Goal: Information Seeking & Learning: Learn about a topic

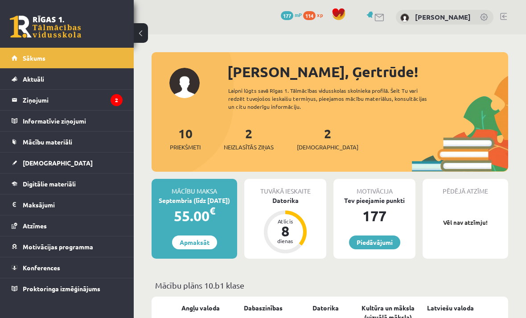
click at [40, 103] on legend "Ziņojumi 2" at bounding box center [73, 100] width 100 height 21
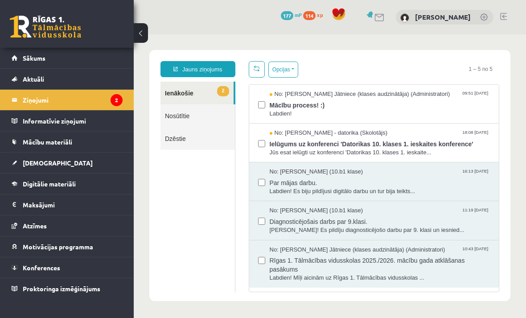
click at [402, 109] on span "Mācību process! :)" at bounding box center [380, 104] width 221 height 11
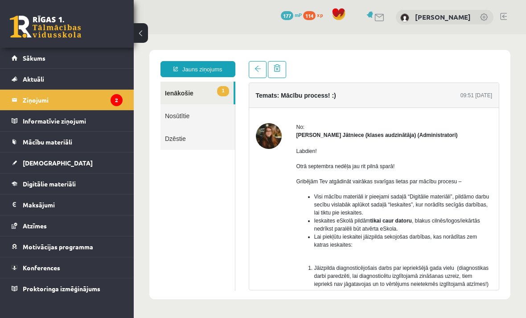
click at [62, 146] on link "Mācību materiāli" at bounding box center [67, 142] width 111 height 21
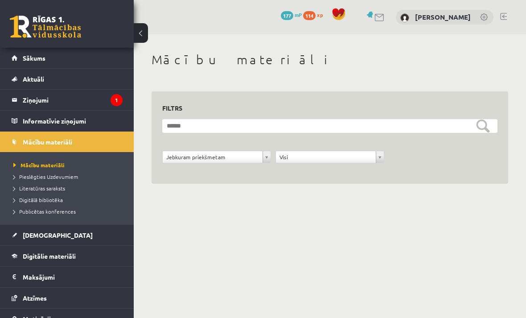
click at [50, 214] on link "Publicētas konferences" at bounding box center [68, 211] width 111 height 8
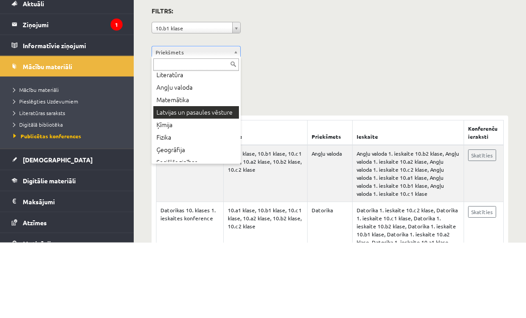
scroll to position [52, 0]
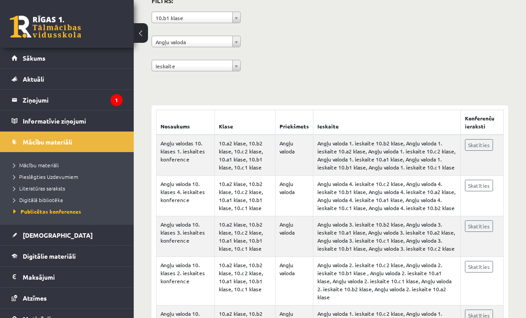
scroll to position [105, 0]
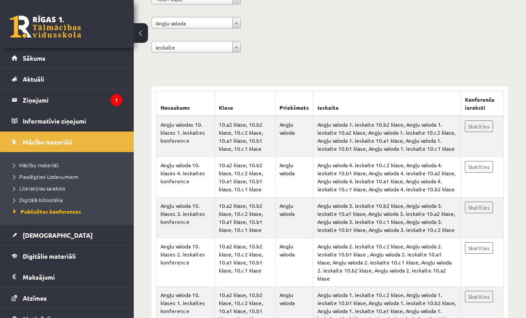
click at [484, 291] on link "Skatīties" at bounding box center [479, 297] width 28 height 12
